Goal: Task Accomplishment & Management: Use online tool/utility

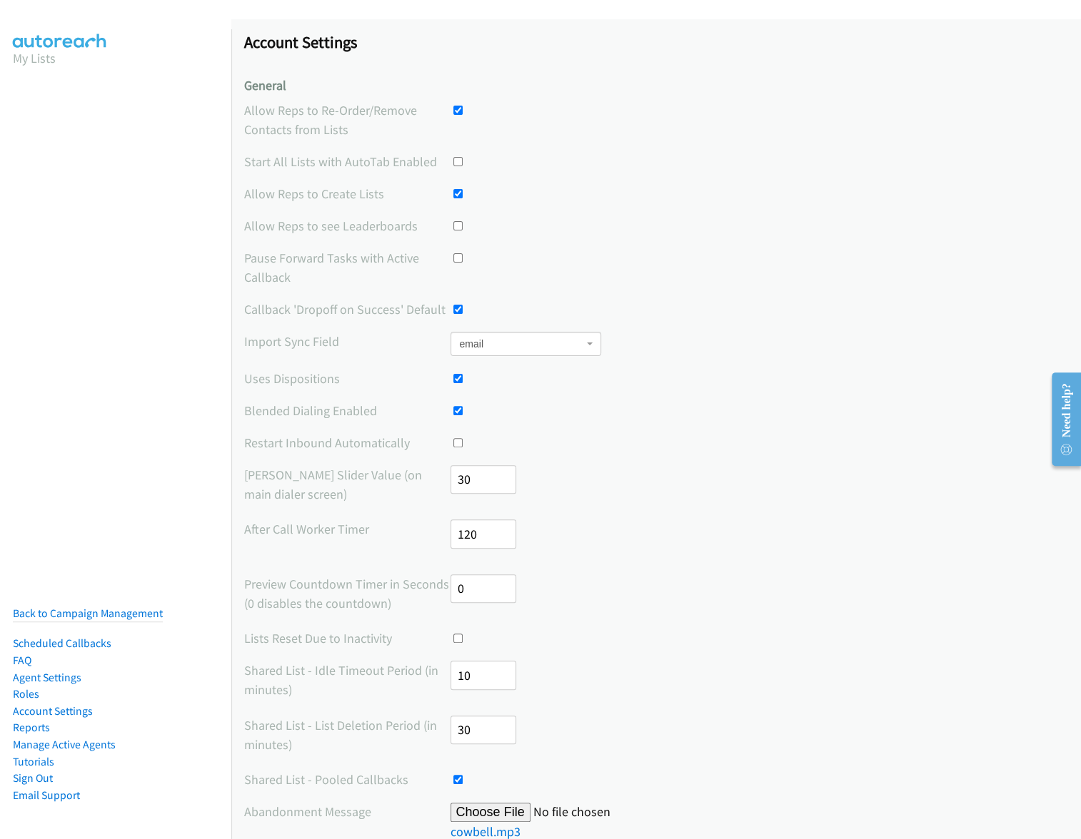
scroll to position [614, 0]
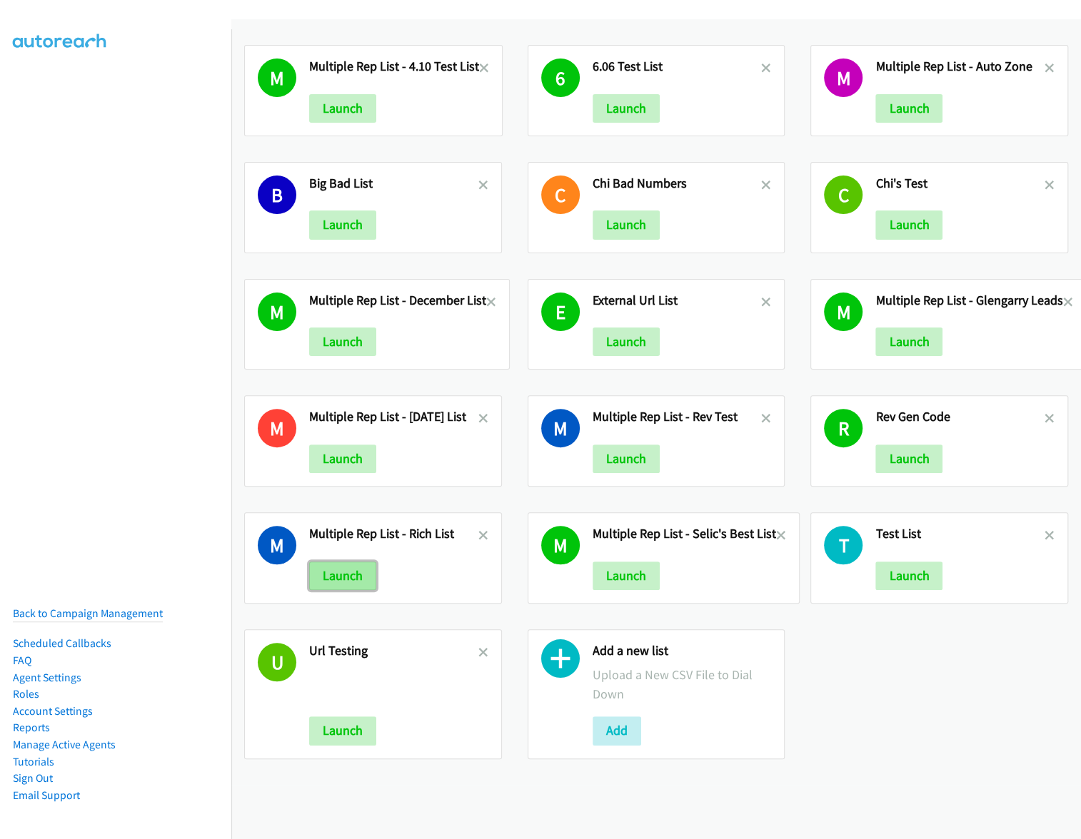
click at [348, 575] on button "Launch" at bounding box center [342, 576] width 67 height 29
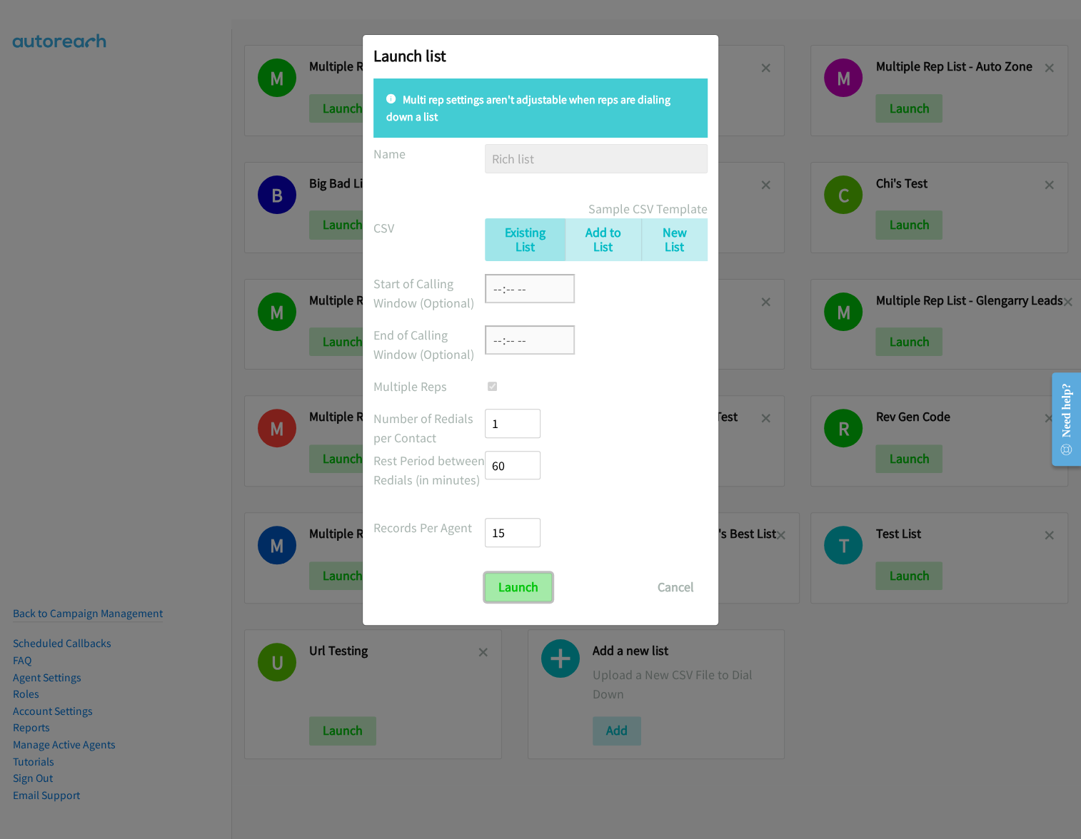
click at [514, 580] on input "Launch" at bounding box center [518, 587] width 67 height 29
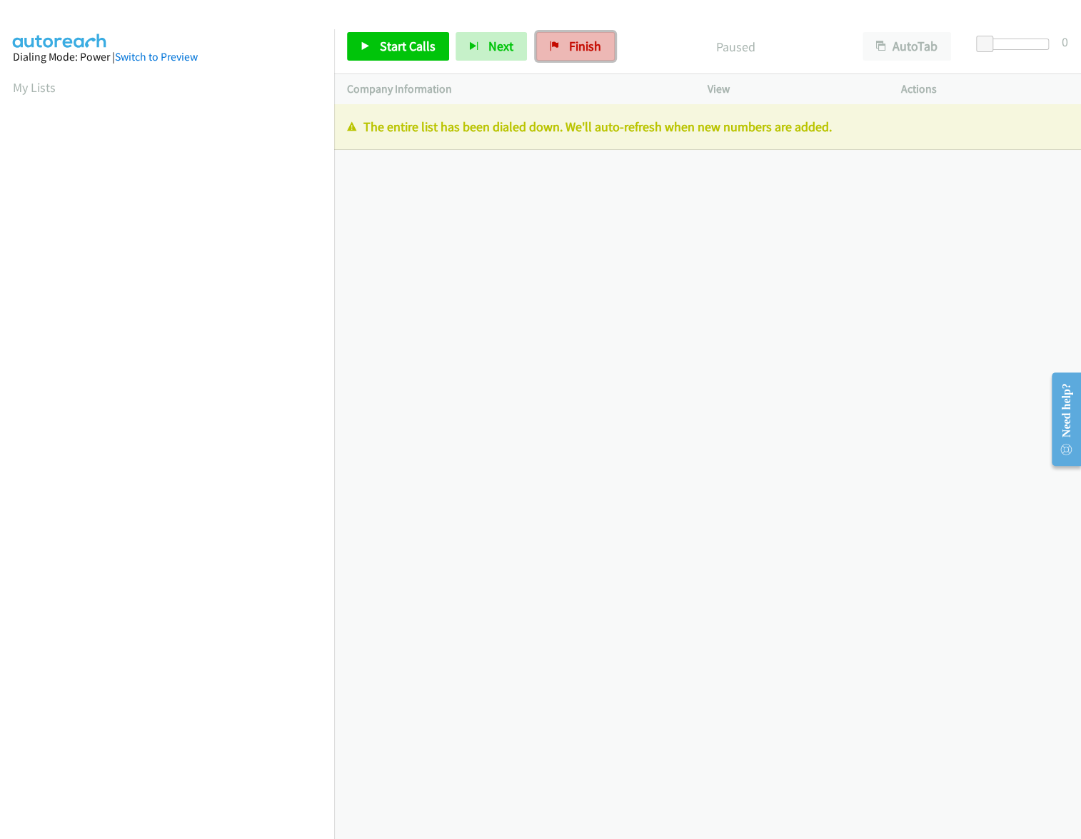
click at [585, 49] on span "Finish" at bounding box center [585, 46] width 32 height 16
